Goal: Task Accomplishment & Management: Manage account settings

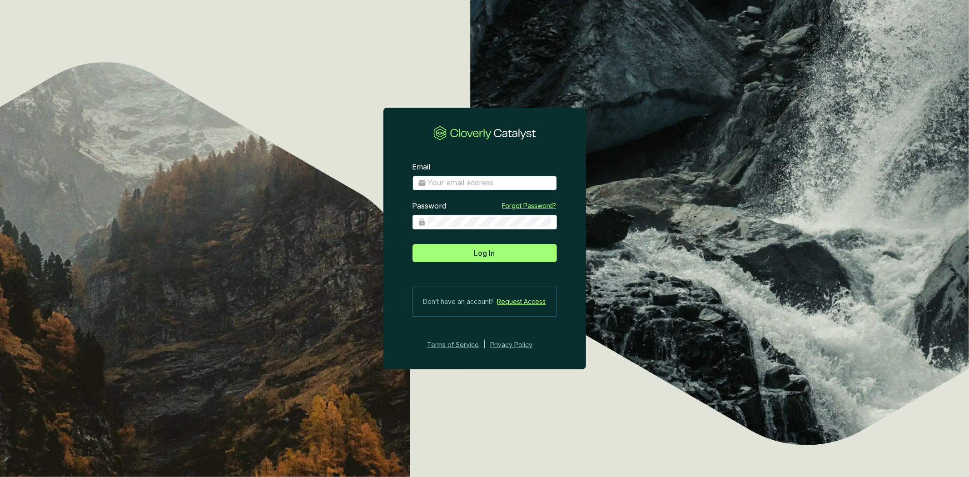
click at [462, 178] on input "Email" at bounding box center [490, 183] width 124 height 10
type input "[PERSON_NAME][EMAIL_ADDRESS][DOMAIN_NAME]"
click at [412, 244] on button "Log In" at bounding box center [484, 253] width 144 height 18
click at [401, 231] on section "Email [PERSON_NAME][EMAIL_ADDRESS][DOMAIN_NAME] Password Forgot Password? Log I…" at bounding box center [484, 256] width 203 height 217
click at [412, 244] on button "Log In" at bounding box center [484, 253] width 144 height 18
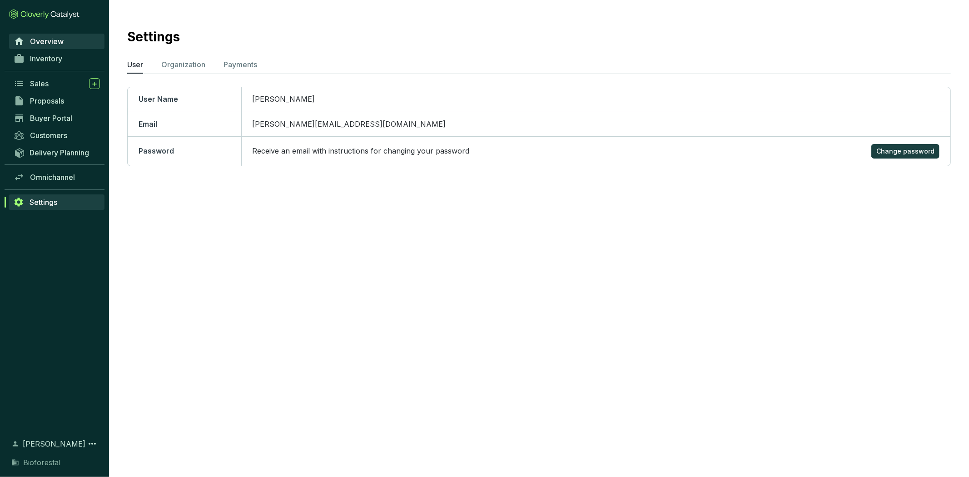
click at [58, 40] on span "Overview" at bounding box center [47, 41] width 34 height 9
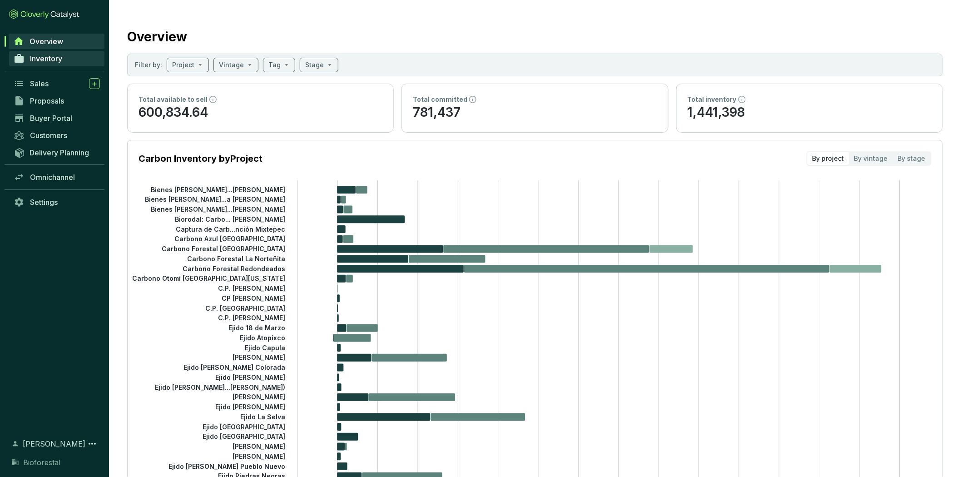
click at [62, 57] on span "Inventory" at bounding box center [46, 58] width 32 height 9
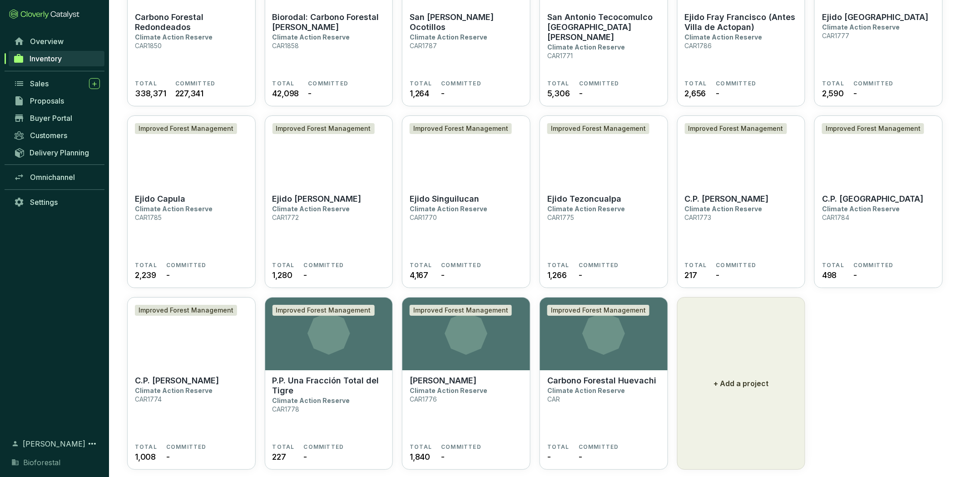
scroll to position [1257, 0]
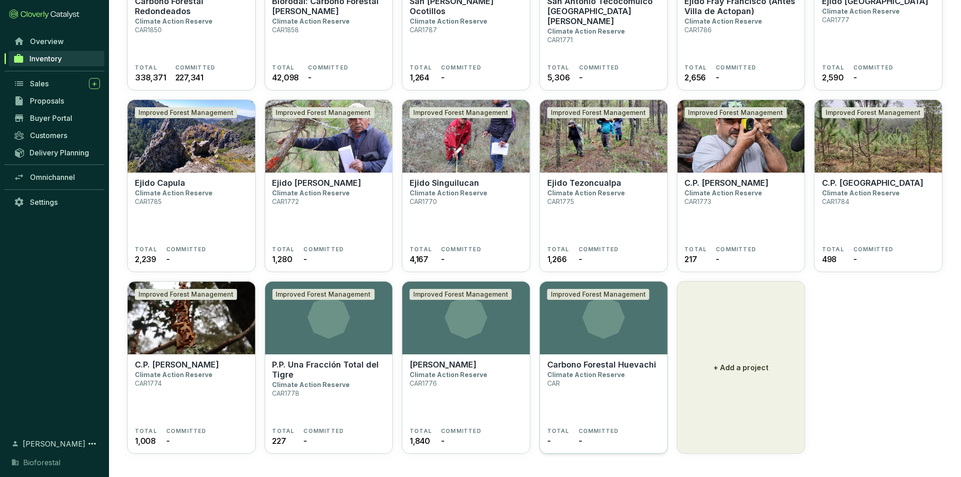
click at [592, 361] on p "Carbono Forestal Huevachi" at bounding box center [601, 365] width 109 height 10
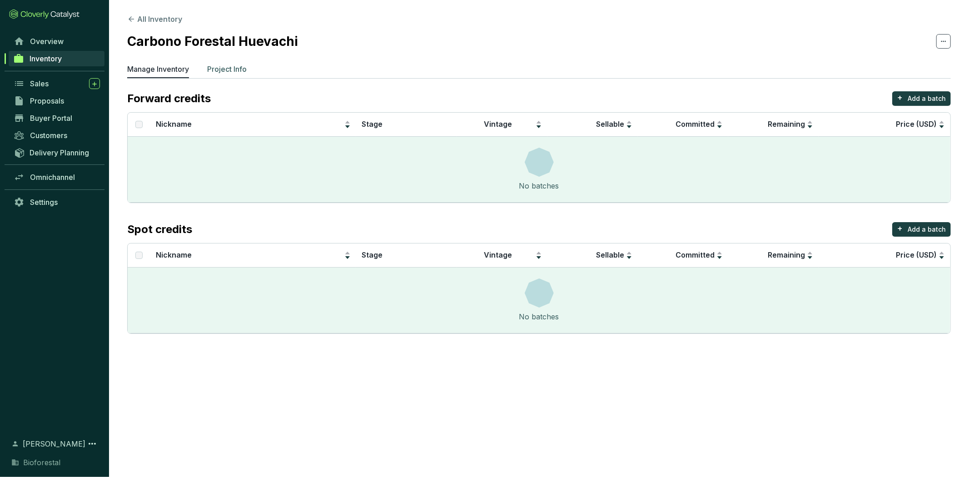
click at [224, 74] on li "Project Info" at bounding box center [227, 71] width 40 height 15
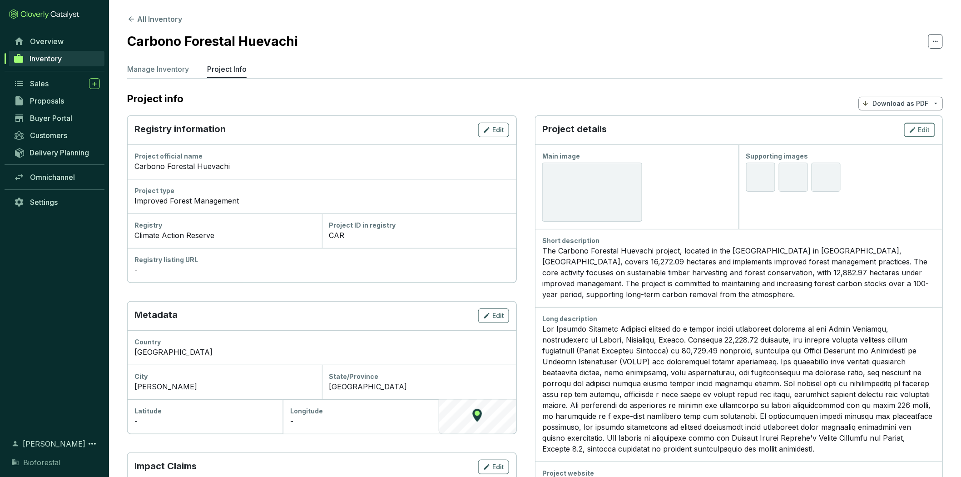
click at [923, 129] on span "Edit" at bounding box center [924, 129] width 12 height 9
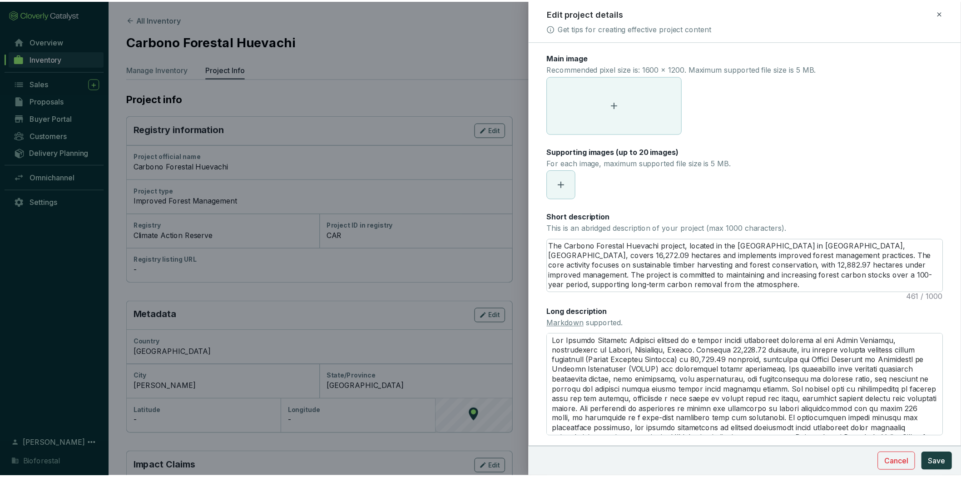
scroll to position [68, 0]
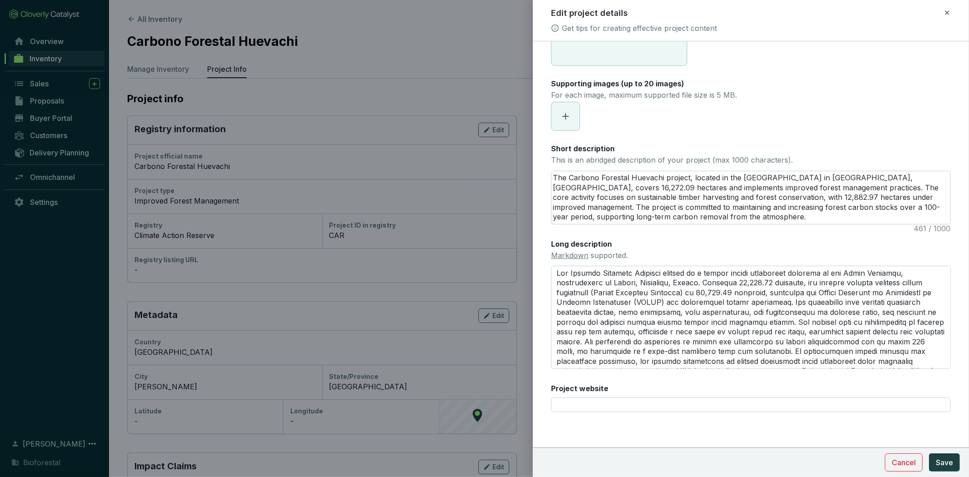
click at [414, 142] on div at bounding box center [484, 238] width 969 height 477
click at [948, 13] on icon at bounding box center [946, 12] width 7 height 11
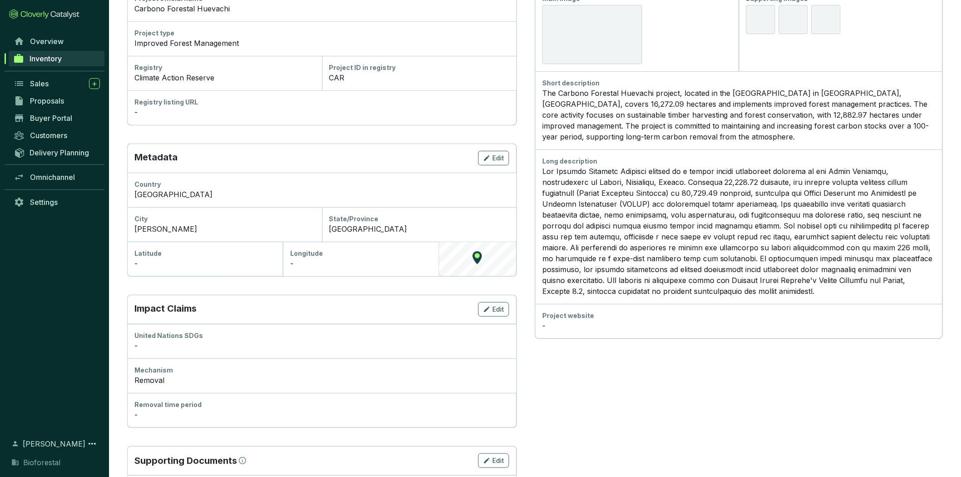
scroll to position [224, 0]
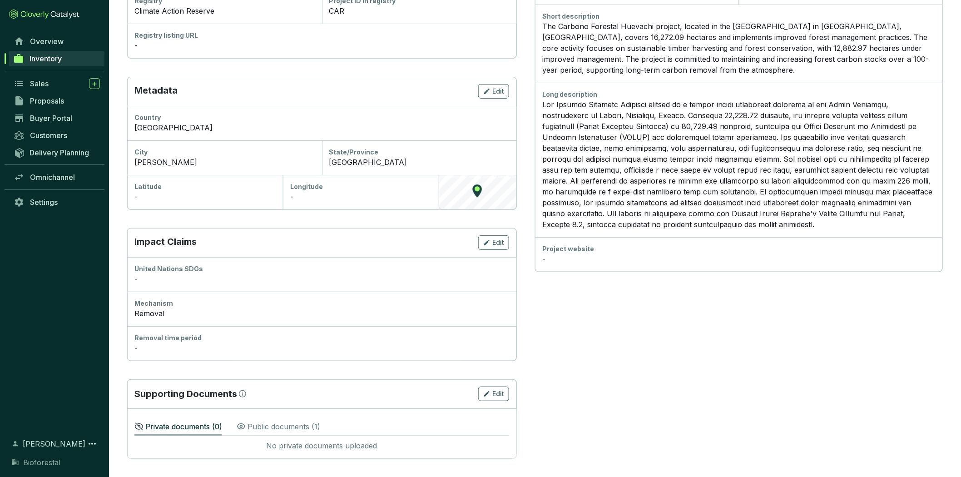
click at [169, 341] on div "Removal time period" at bounding box center [321, 337] width 375 height 9
click at [502, 243] on span "Edit" at bounding box center [498, 242] width 12 height 9
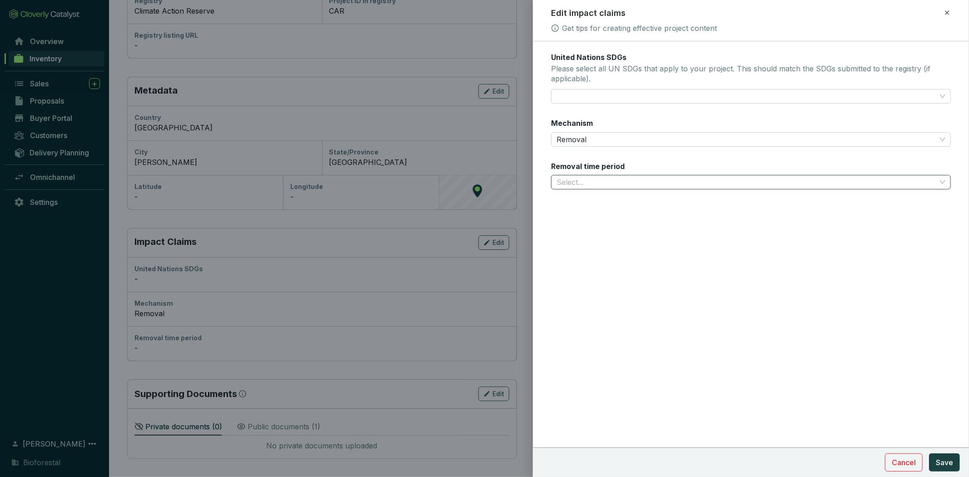
click at [610, 179] on input "Removal time period" at bounding box center [746, 182] width 380 height 14
click at [595, 218] on div "100-999 years" at bounding box center [750, 215] width 385 height 10
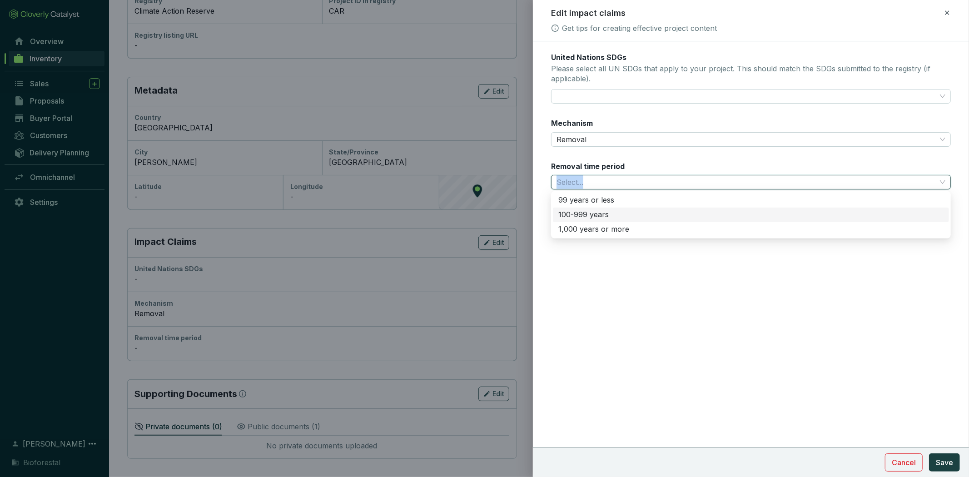
click at [595, 218] on form "United Nations SDGs Please select all UN SDGs that apply to your project. This …" at bounding box center [751, 148] width 436 height 192
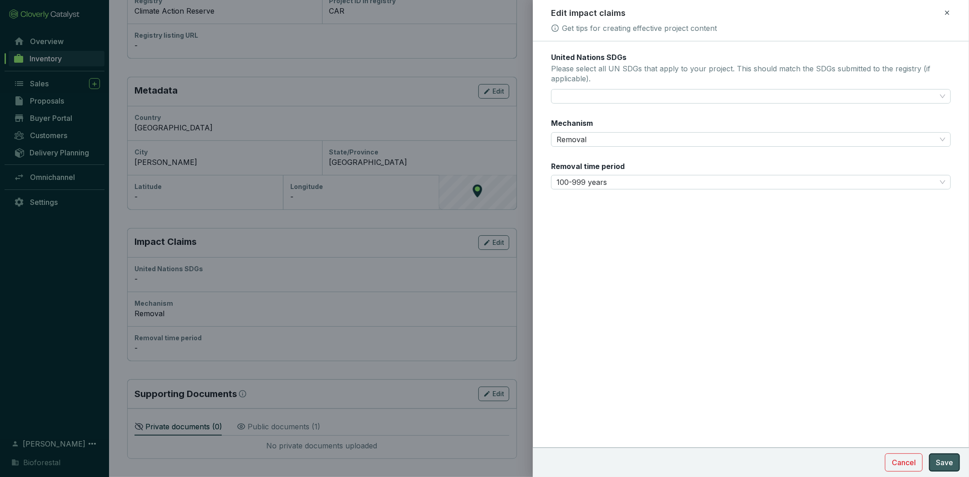
click at [946, 464] on span "Save" at bounding box center [943, 462] width 17 height 11
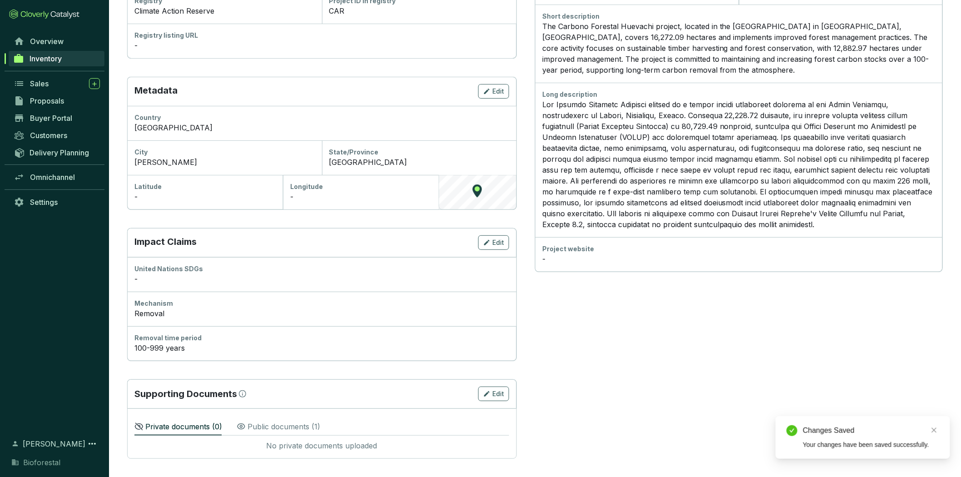
click at [51, 57] on span "Inventory" at bounding box center [46, 58] width 32 height 9
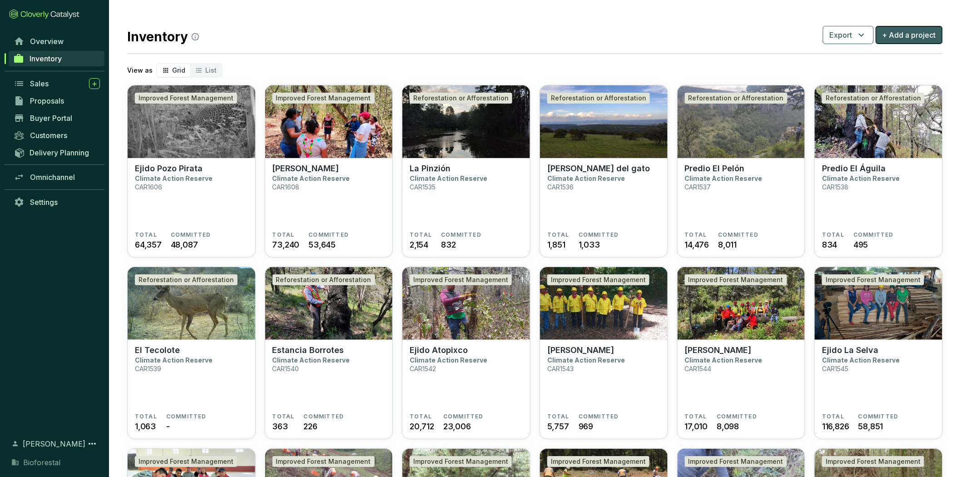
click at [913, 35] on span "+ Add a project" at bounding box center [909, 35] width 54 height 11
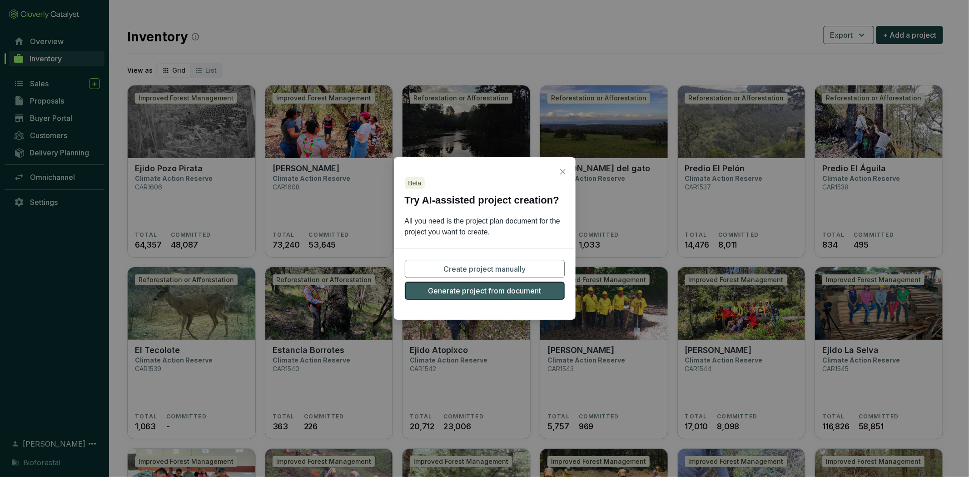
click at [508, 289] on span "Generate project from document" at bounding box center [484, 290] width 113 height 11
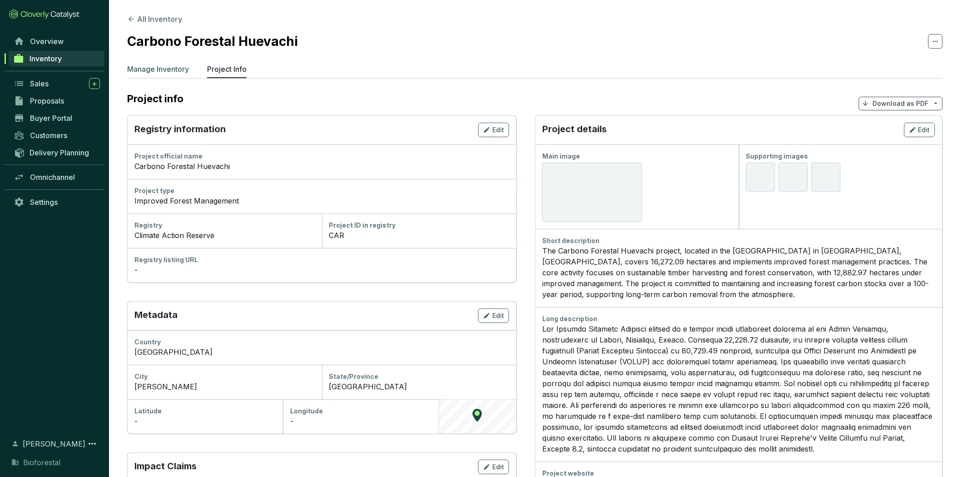
click at [161, 67] on p "Manage Inventory" at bounding box center [158, 69] width 62 height 11
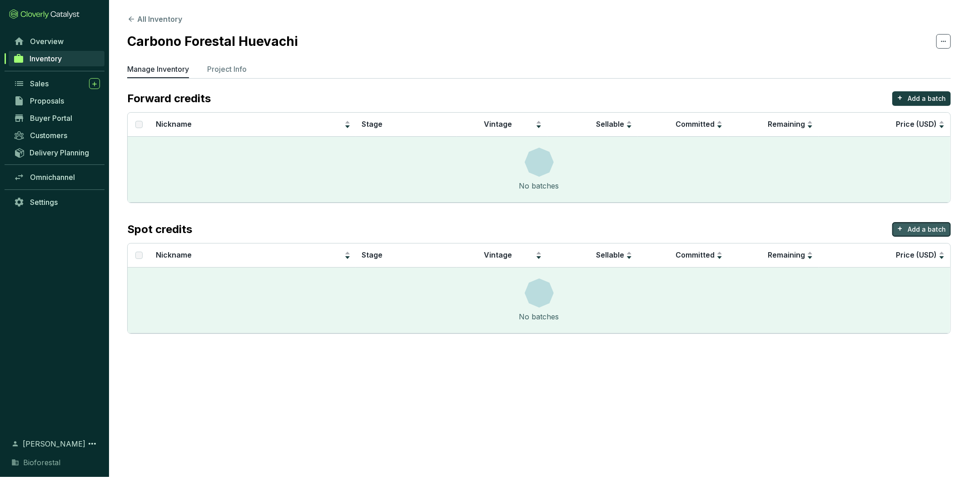
click at [918, 225] on p "Add a batch" at bounding box center [926, 229] width 38 height 9
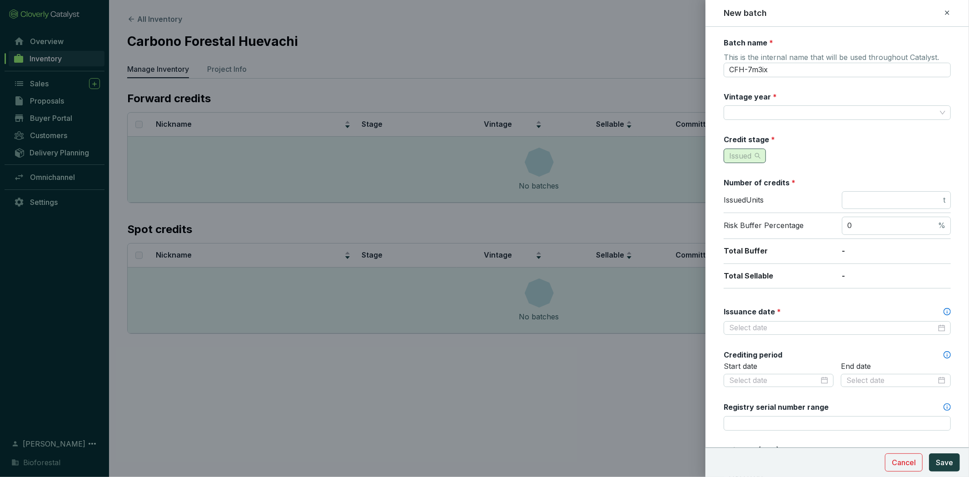
click at [752, 153] on span "Issued" at bounding box center [744, 156] width 31 height 14
click at [755, 183] on span "Measured" at bounding box center [748, 187] width 35 height 9
click at [759, 160] on span "Measured" at bounding box center [751, 156] width 44 height 14
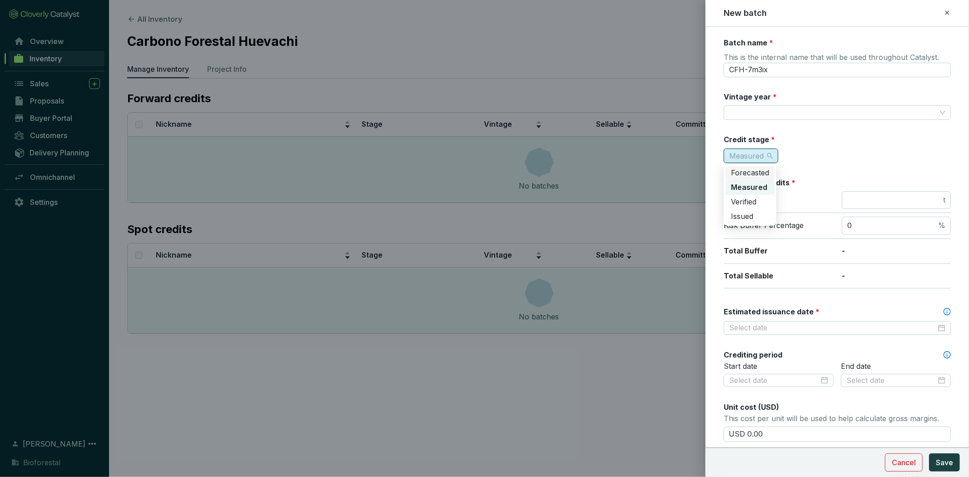
click at [761, 167] on div "Forecasted" at bounding box center [749, 173] width 49 height 15
click at [901, 460] on span "Cancel" at bounding box center [903, 462] width 24 height 11
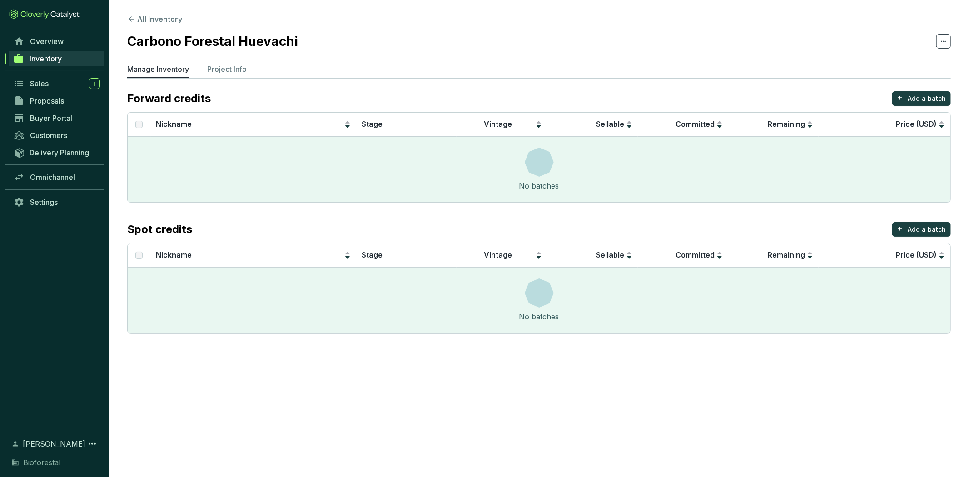
click at [55, 60] on span "Inventory" at bounding box center [46, 58] width 32 height 9
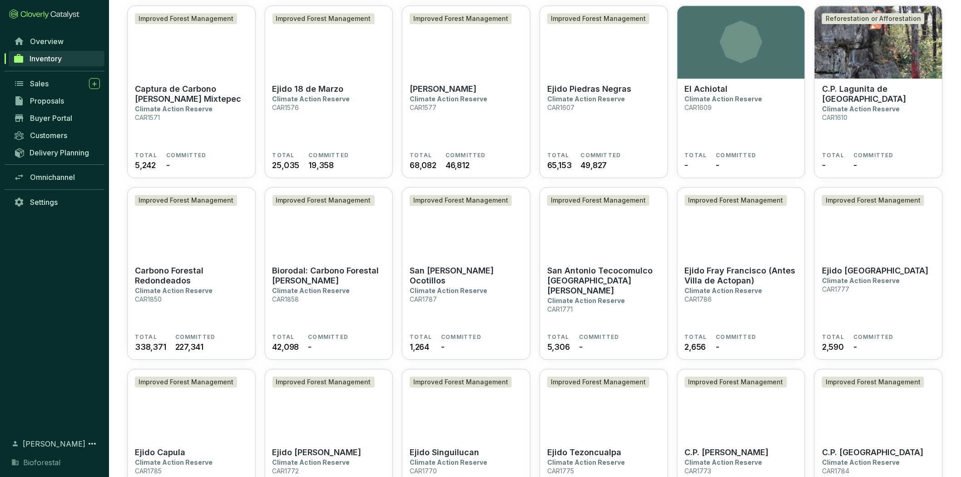
scroll to position [1257, 0]
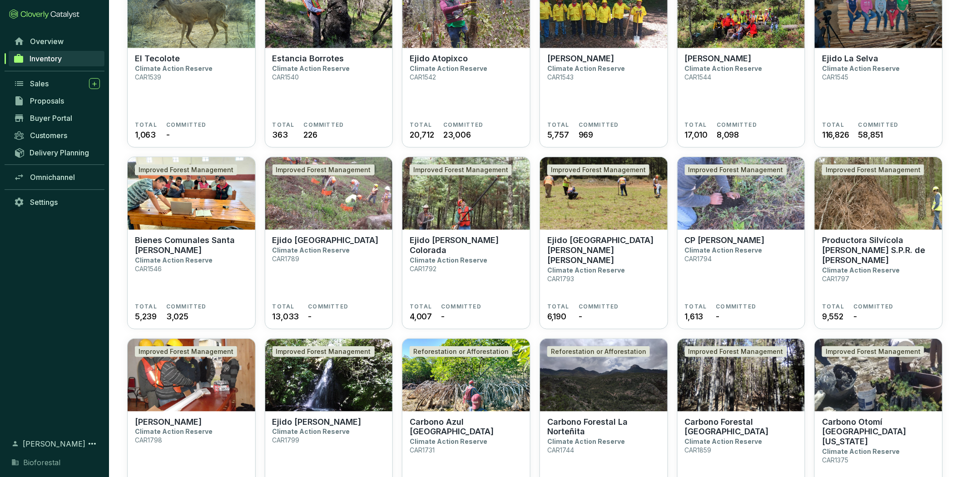
scroll to position [0, 0]
